Goal: Task Accomplishment & Management: Manage account settings

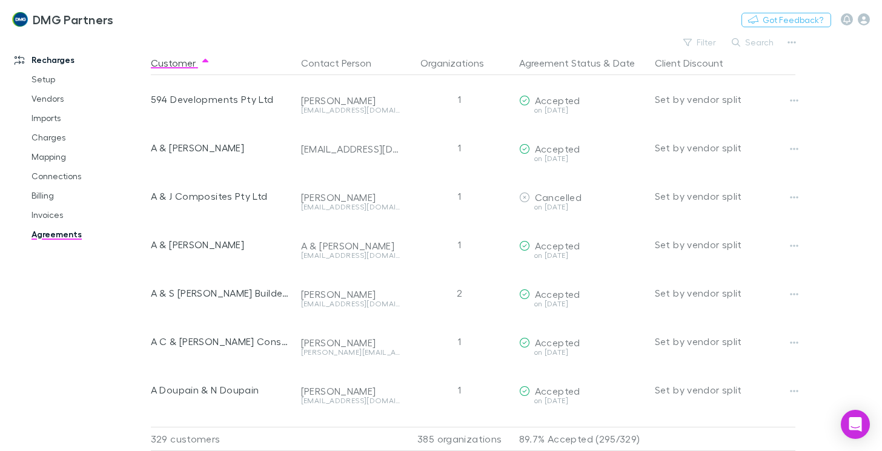
click at [50, 230] on link "Agreements" at bounding box center [88, 234] width 138 height 19
click at [48, 236] on link "Agreements" at bounding box center [88, 234] width 138 height 19
click at [751, 44] on button "Search" at bounding box center [752, 42] width 55 height 15
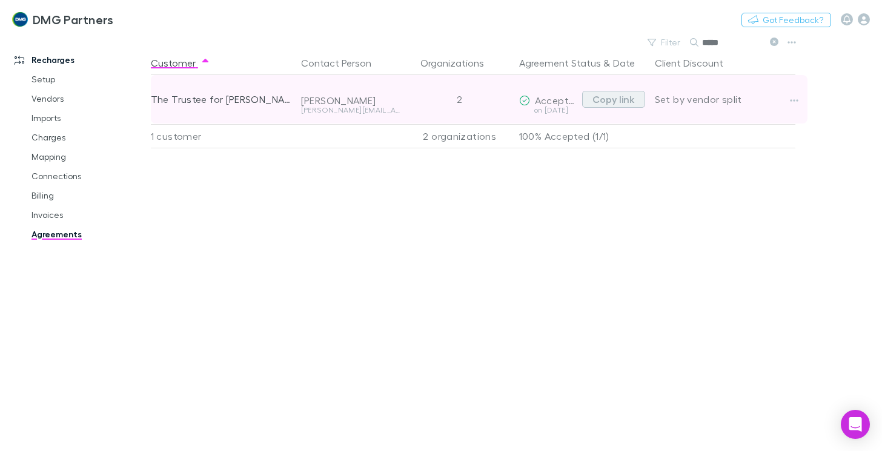
type input "*****"
click at [610, 99] on button "Copy link" at bounding box center [613, 99] width 63 height 17
click at [610, 96] on button "Copy link" at bounding box center [613, 99] width 63 height 17
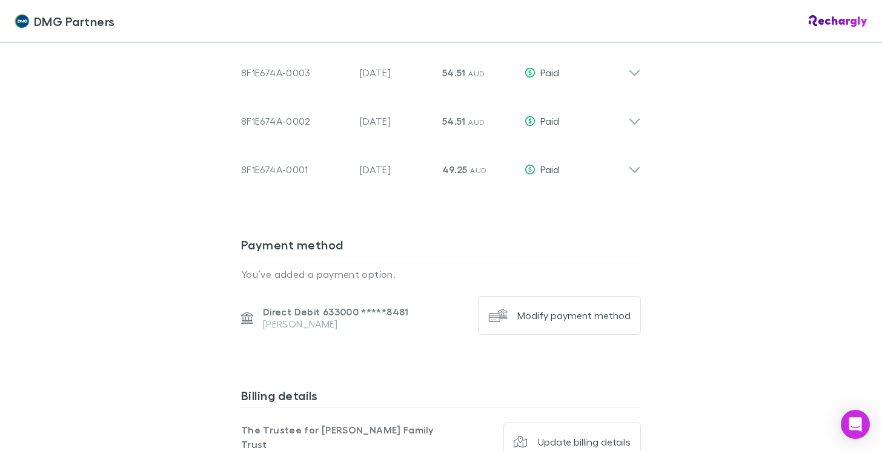
scroll to position [969, 0]
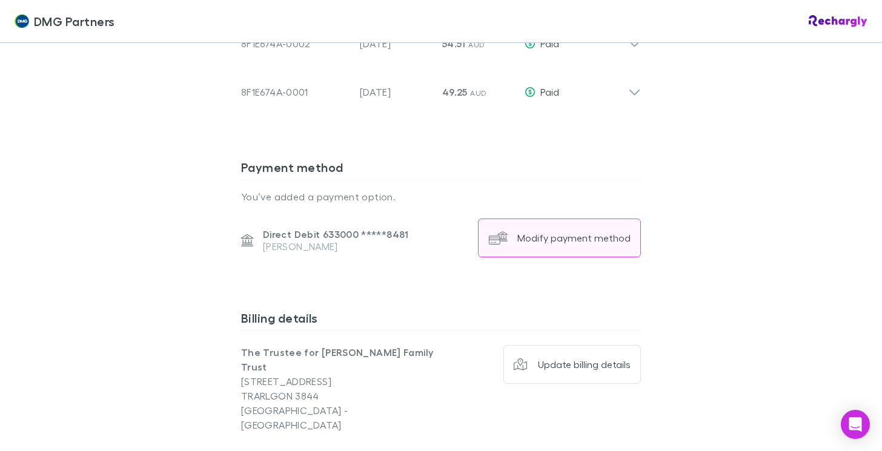
click at [565, 239] on div "Modify payment method" at bounding box center [573, 238] width 113 height 12
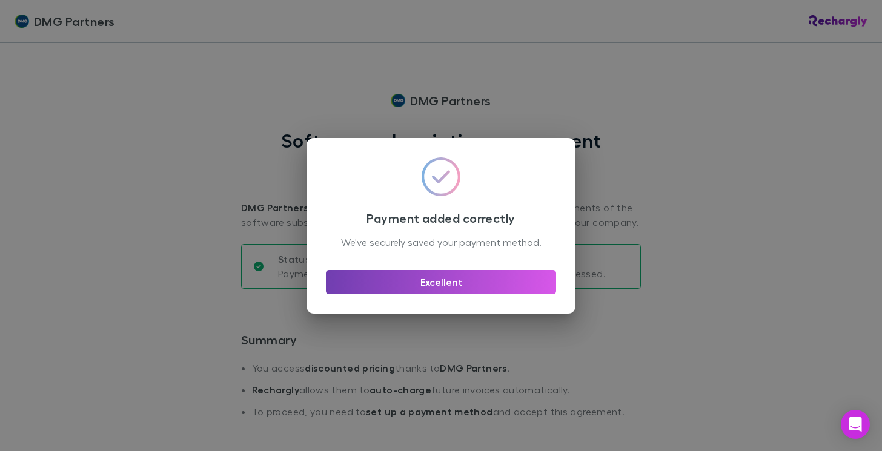
click at [469, 293] on button "Excellent" at bounding box center [441, 282] width 230 height 24
